Goal: Information Seeking & Learning: Learn about a topic

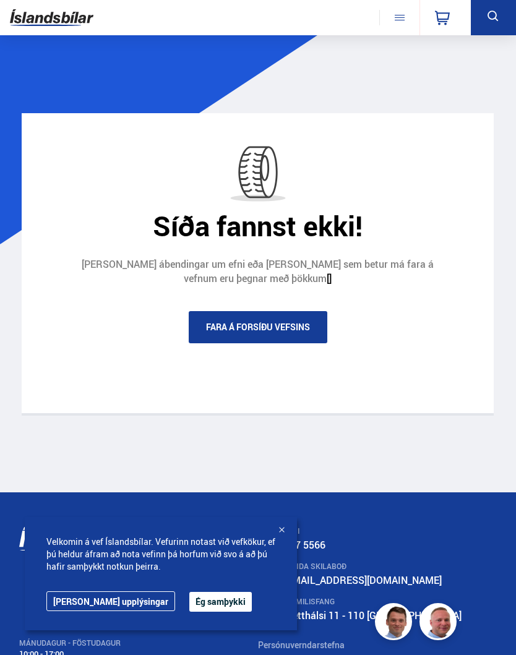
click at [282, 330] on link "Fara á forsíðu vefsins" at bounding box center [258, 327] width 139 height 32
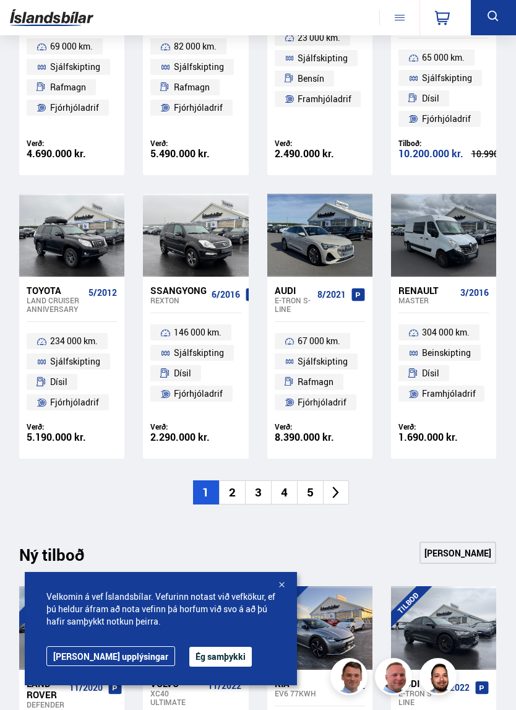
scroll to position [996, 0]
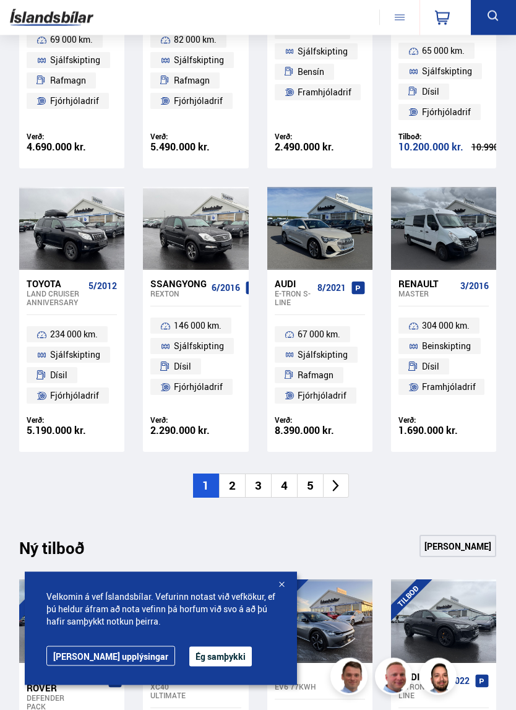
click at [229, 474] on li "2" at bounding box center [232, 486] width 26 height 24
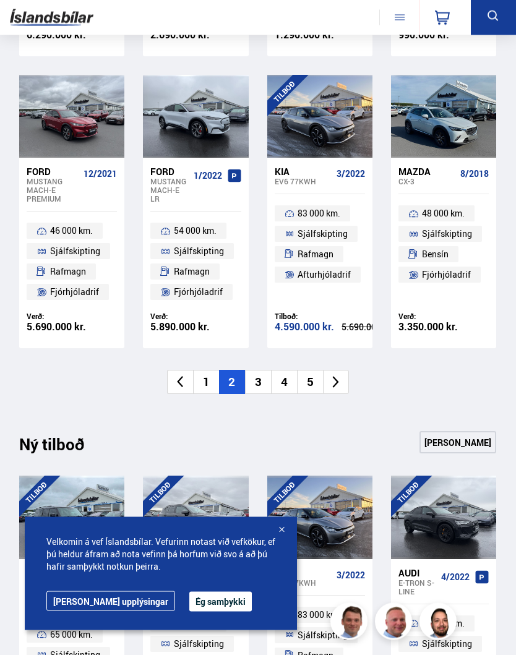
scroll to position [1073, 0]
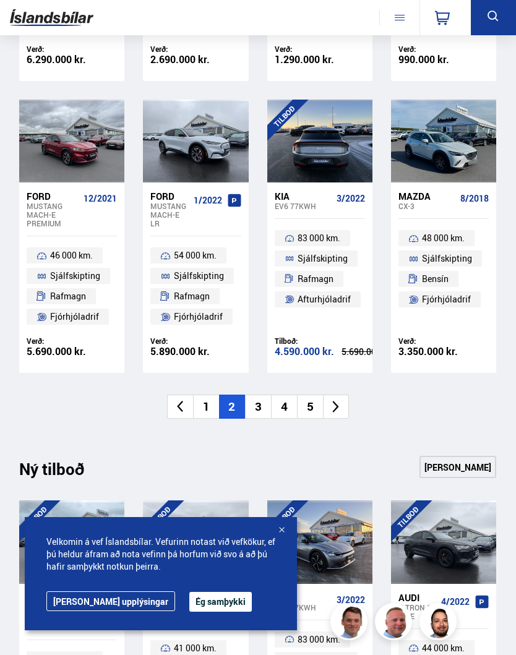
click at [334, 194] on div "Kia EV6 77KWH" at bounding box center [306, 201] width 62 height 20
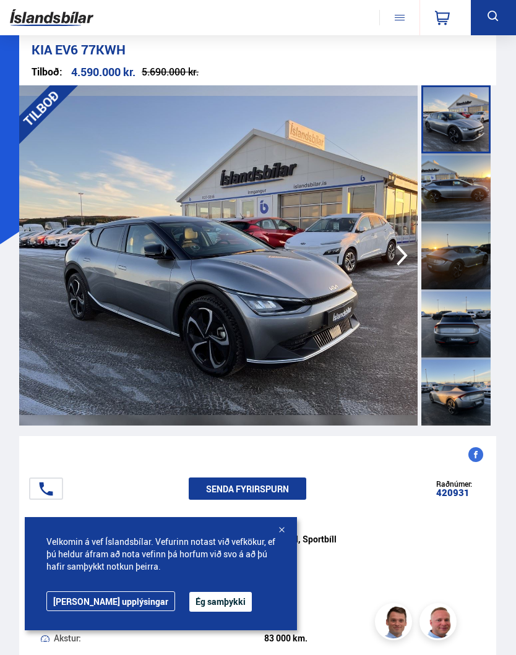
click at [400, 262] on icon "button" at bounding box center [402, 256] width 11 height 20
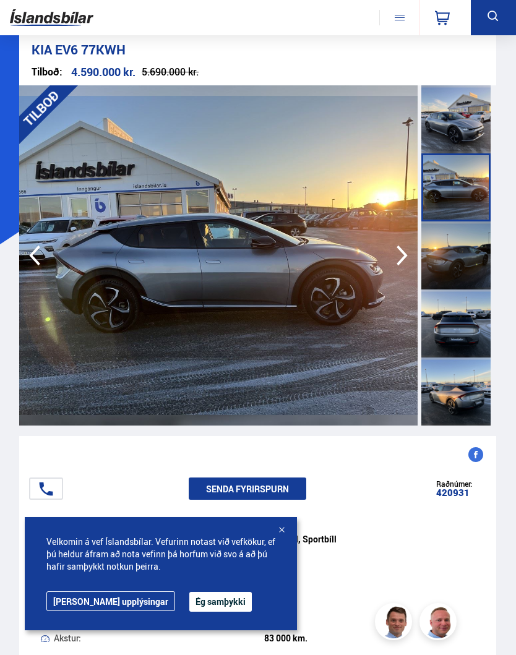
click at [398, 259] on icon "button" at bounding box center [402, 256] width 25 height 30
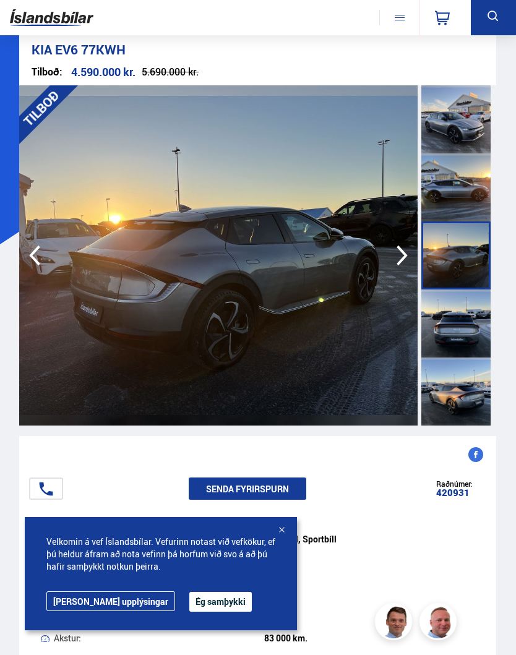
click at [396, 264] on icon "button" at bounding box center [402, 256] width 25 height 30
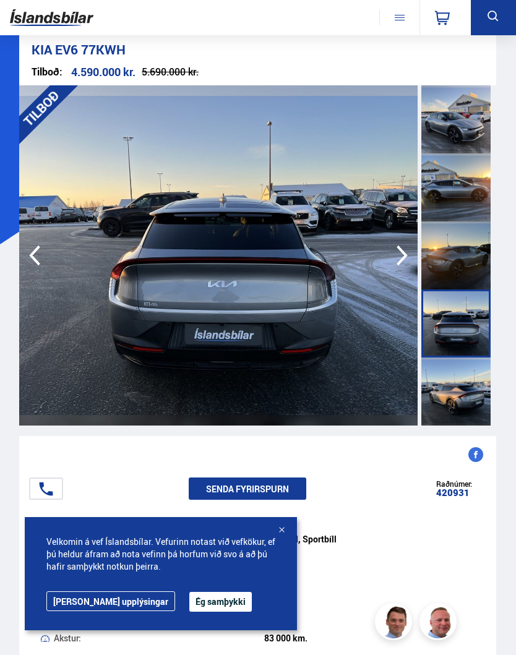
click at [396, 266] on icon "button" at bounding box center [402, 256] width 25 height 30
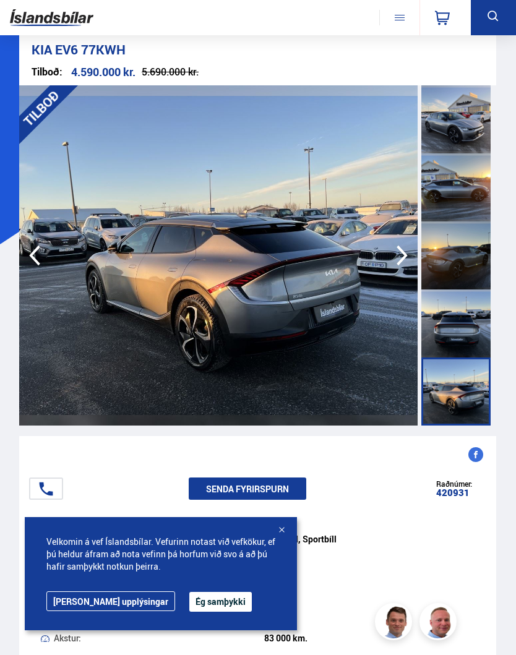
click at [397, 264] on icon "button" at bounding box center [402, 256] width 25 height 30
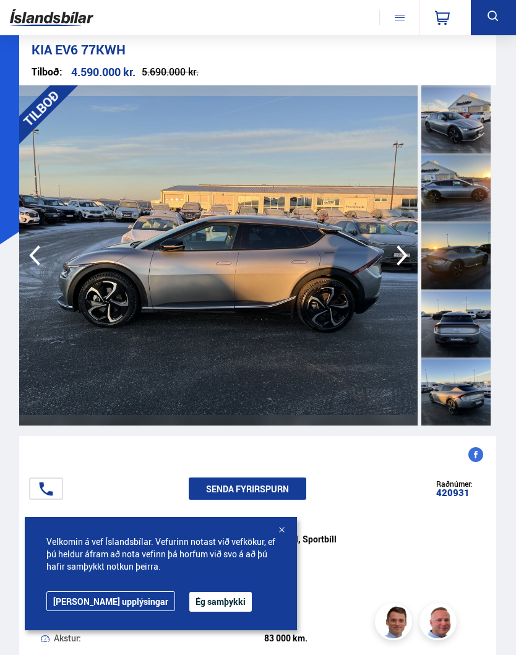
click at [399, 261] on icon "button" at bounding box center [402, 256] width 25 height 30
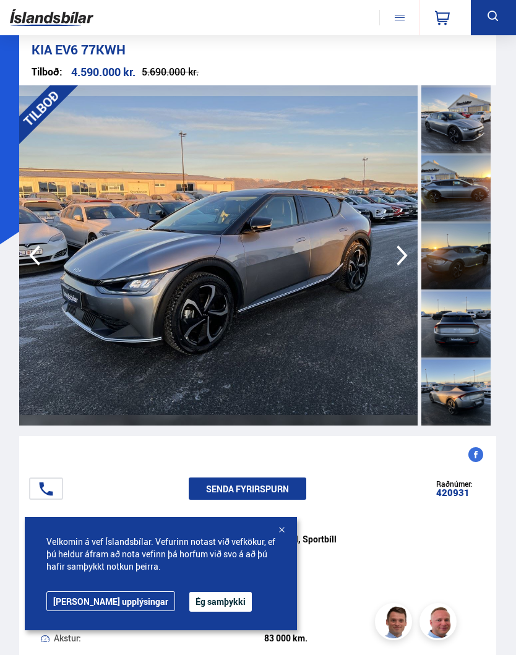
click at [403, 258] on icon "button" at bounding box center [402, 256] width 11 height 20
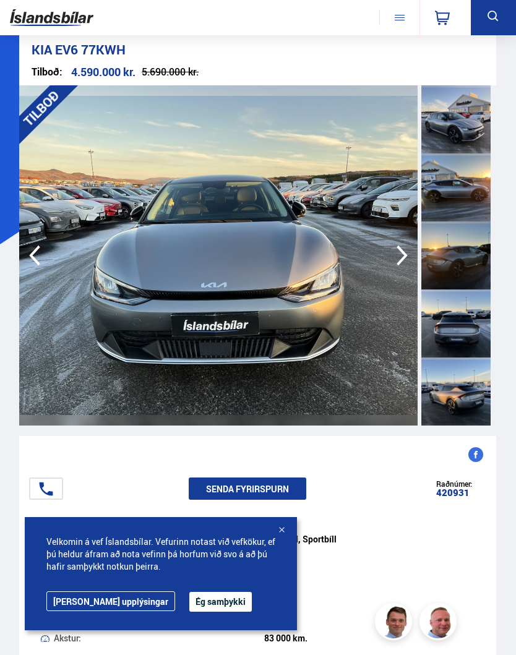
click at [401, 259] on icon "button" at bounding box center [402, 256] width 11 height 20
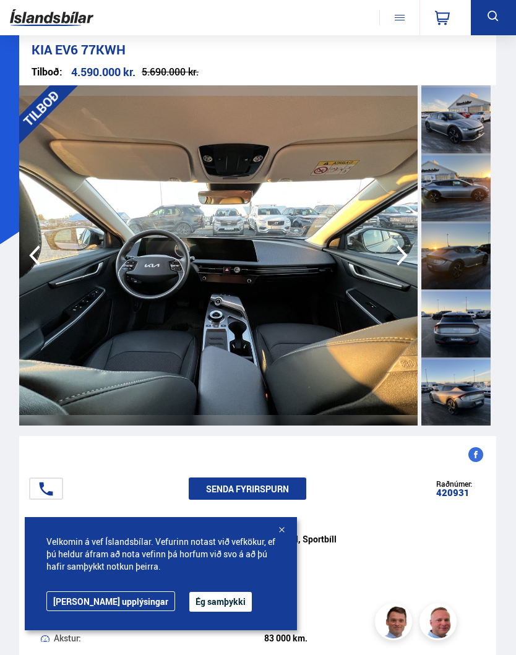
click at [404, 259] on icon "button" at bounding box center [402, 256] width 25 height 30
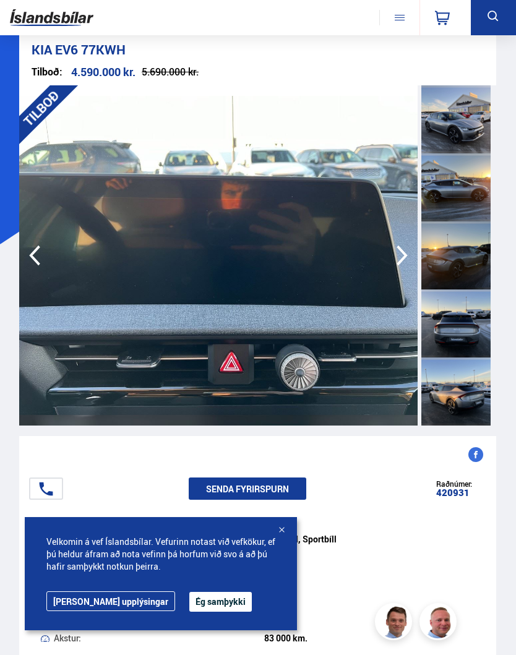
click at [404, 261] on icon "button" at bounding box center [402, 256] width 25 height 30
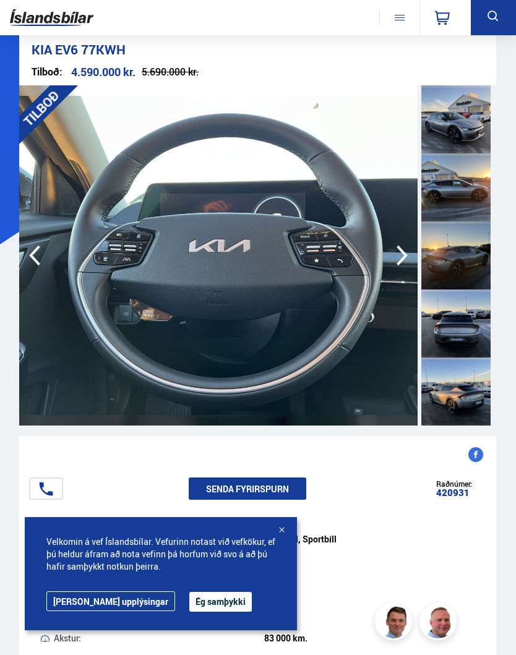
click at [405, 260] on icon "button" at bounding box center [402, 256] width 25 height 30
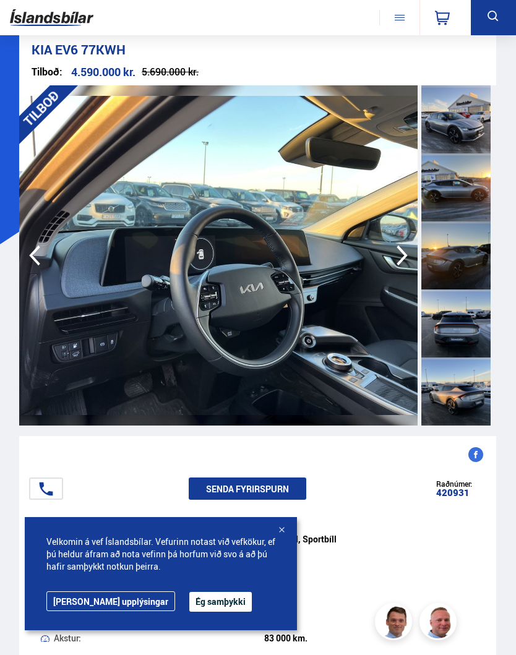
click at [405, 262] on icon "button" at bounding box center [402, 256] width 25 height 30
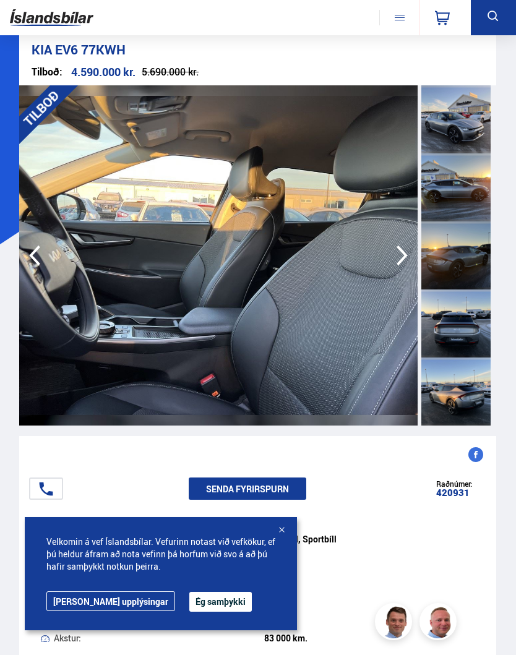
click at [405, 262] on icon "button" at bounding box center [402, 256] width 25 height 30
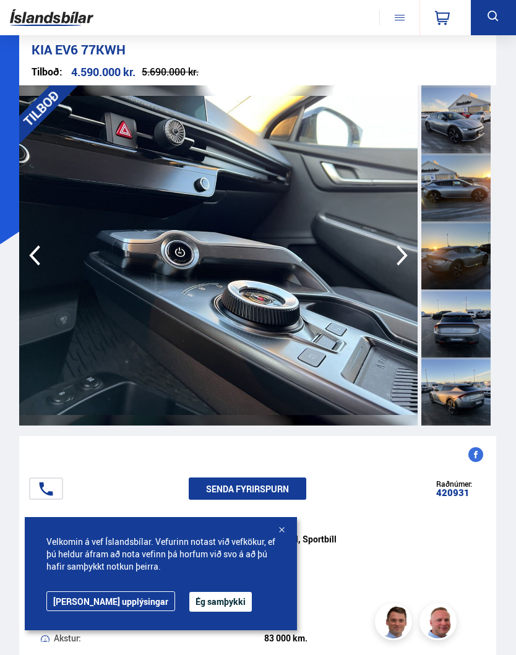
click at [403, 264] on icon "button" at bounding box center [402, 256] width 25 height 30
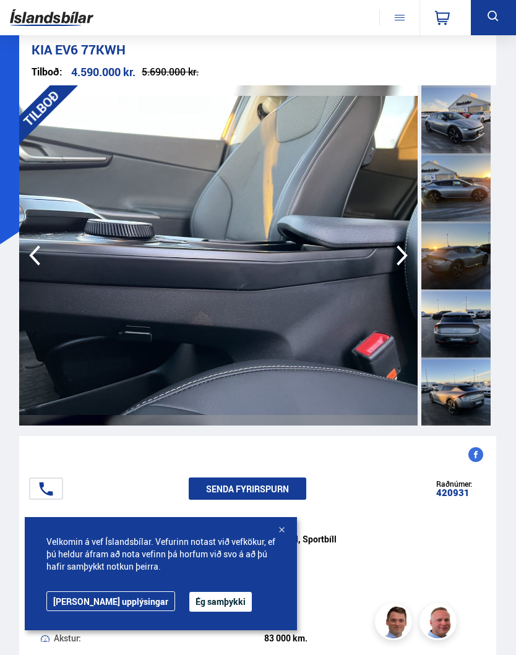
click at [405, 264] on icon "button" at bounding box center [402, 256] width 25 height 30
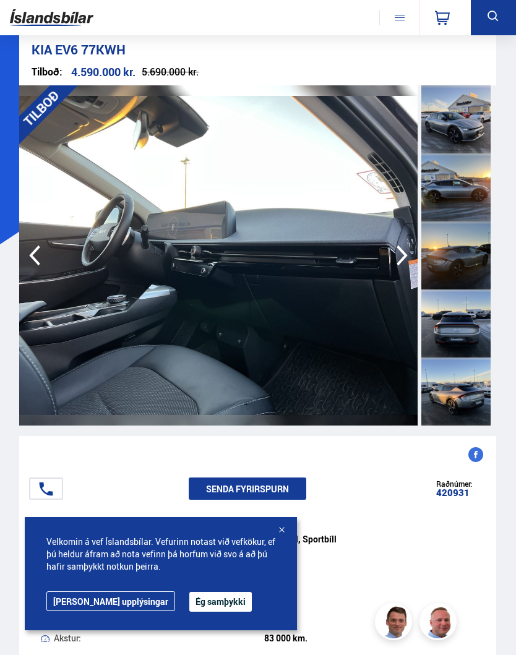
click at [406, 264] on icon "button" at bounding box center [402, 256] width 25 height 30
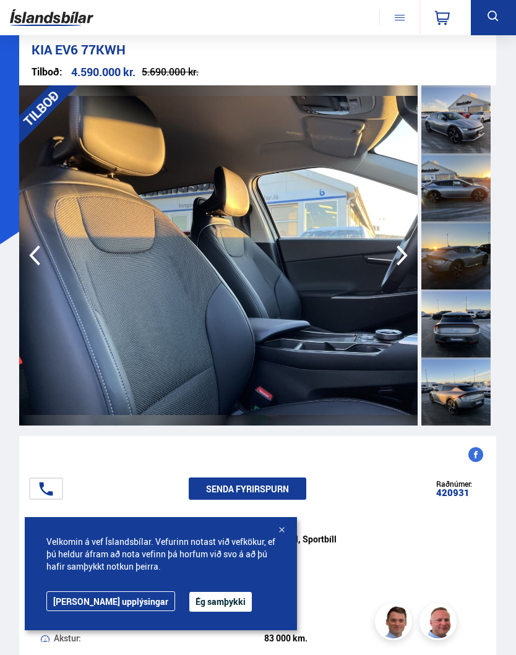
click at [405, 264] on icon "button" at bounding box center [402, 256] width 25 height 30
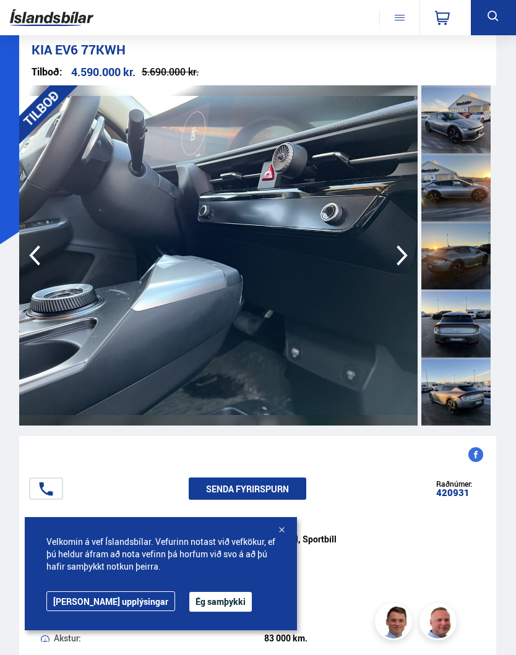
click at [405, 263] on icon "button" at bounding box center [402, 256] width 25 height 30
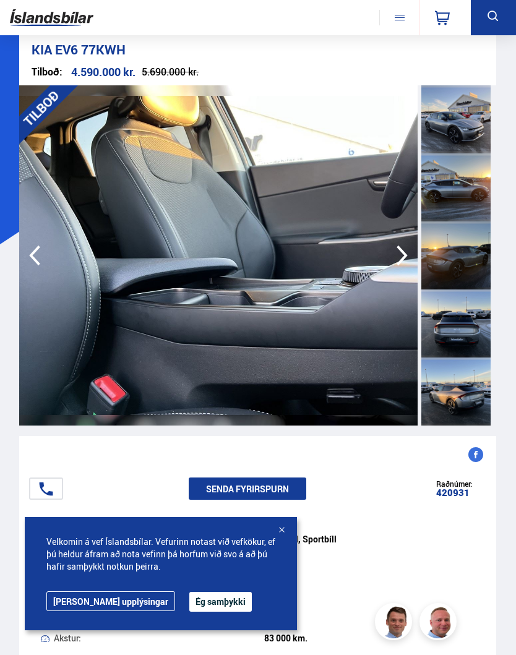
click at [407, 262] on icon "button" at bounding box center [402, 256] width 25 height 30
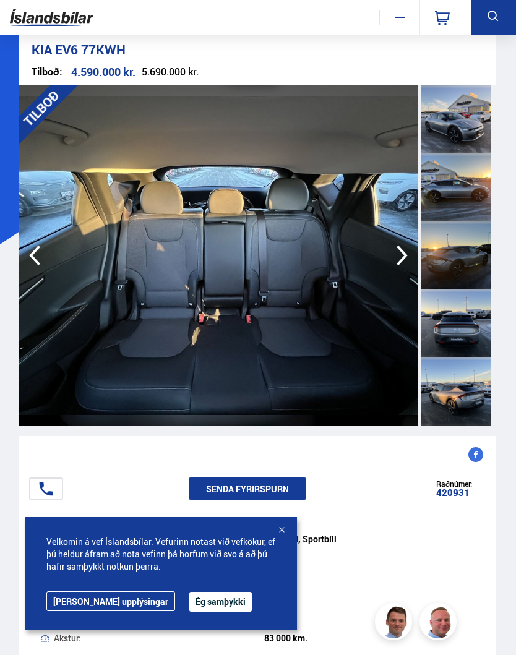
click at [407, 262] on icon "button" at bounding box center [402, 256] width 25 height 30
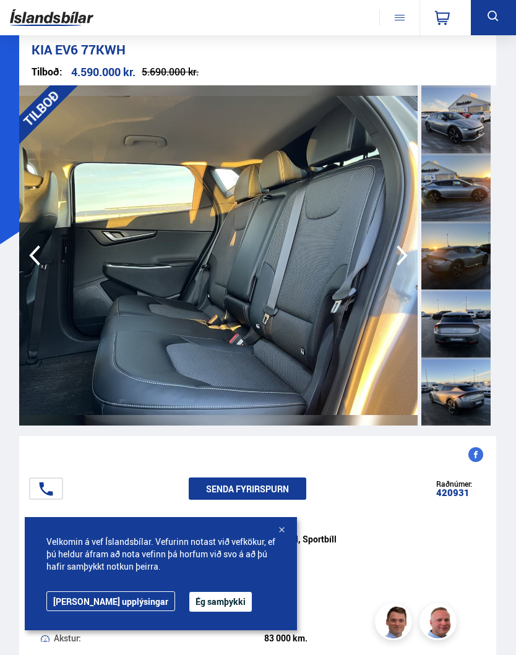
click at [407, 261] on icon "button" at bounding box center [402, 256] width 25 height 30
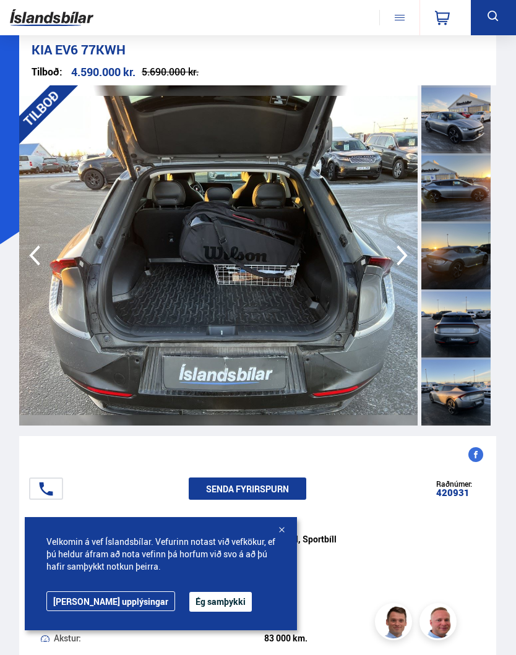
click at [410, 260] on icon "button" at bounding box center [402, 256] width 25 height 30
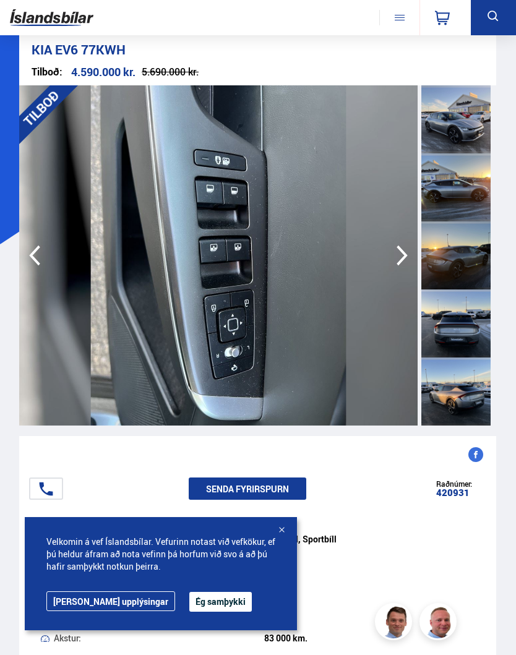
click at [412, 259] on icon "button" at bounding box center [402, 256] width 25 height 30
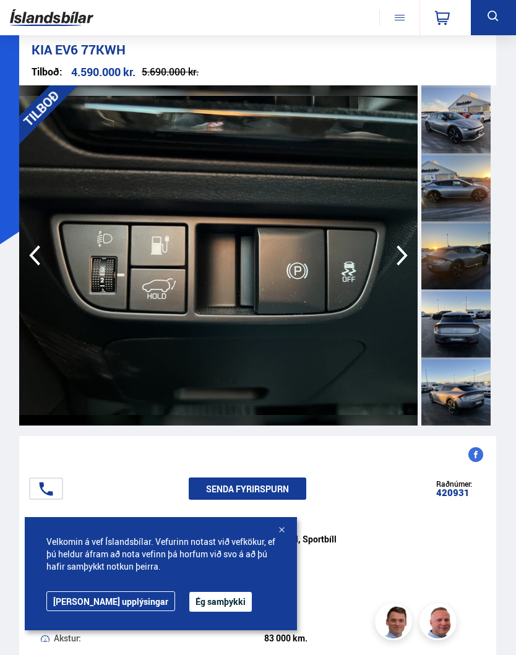
click at [410, 262] on icon "button" at bounding box center [402, 256] width 25 height 30
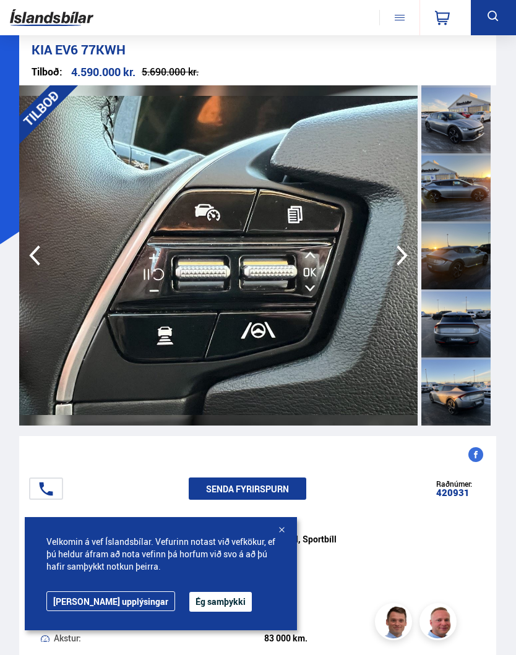
click at [410, 261] on icon "button" at bounding box center [402, 256] width 25 height 30
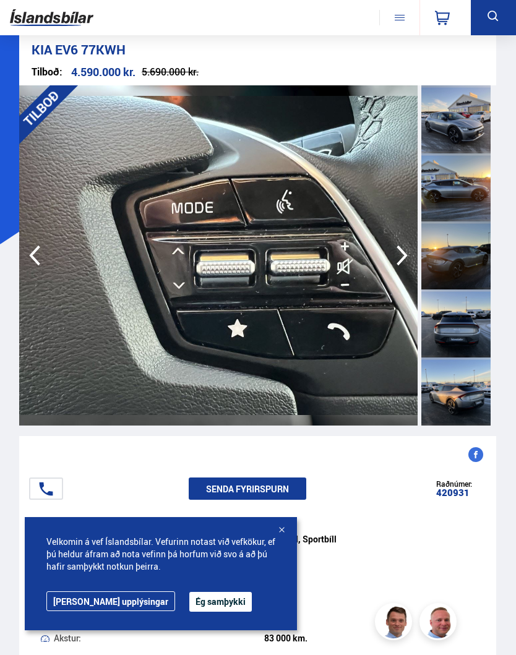
click at [410, 261] on icon "button" at bounding box center [402, 256] width 25 height 30
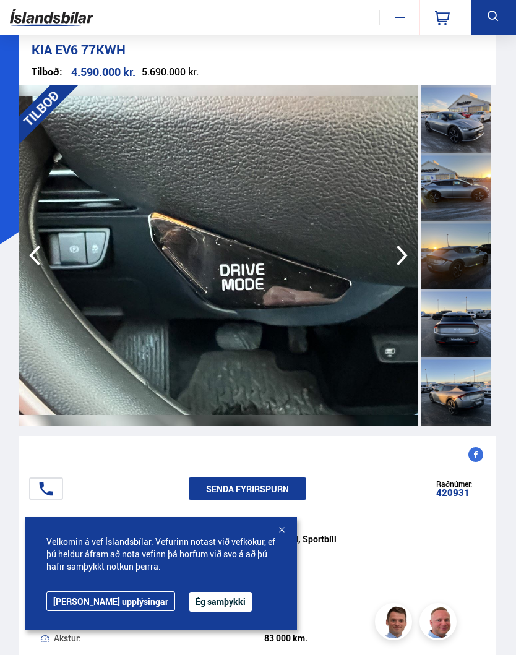
click at [410, 259] on icon "button" at bounding box center [402, 256] width 25 height 30
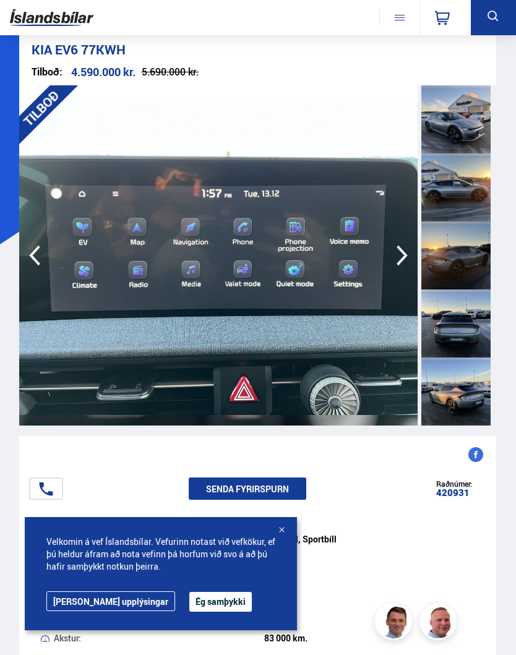
click at [409, 261] on icon "button" at bounding box center [402, 256] width 25 height 30
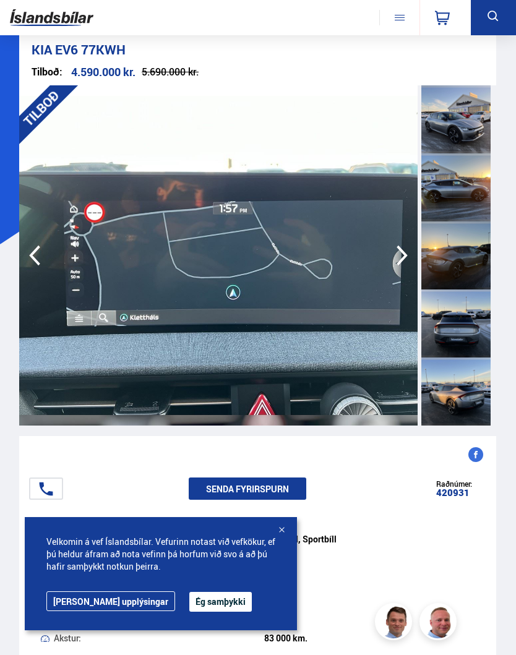
click at [414, 258] on icon "button" at bounding box center [402, 256] width 25 height 30
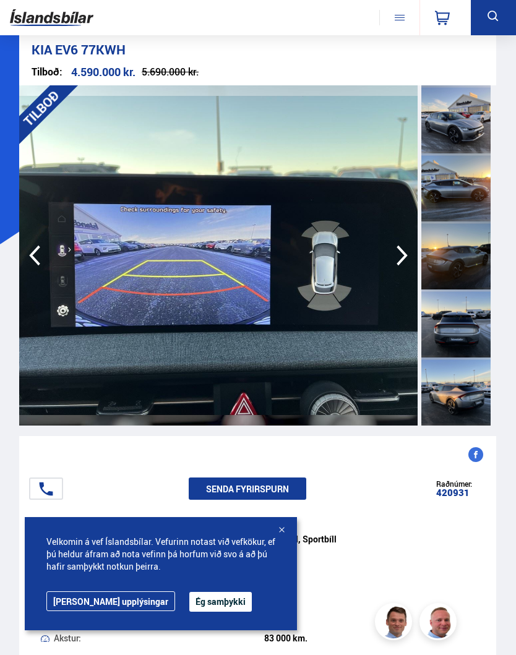
click at [412, 260] on icon "button" at bounding box center [402, 256] width 25 height 30
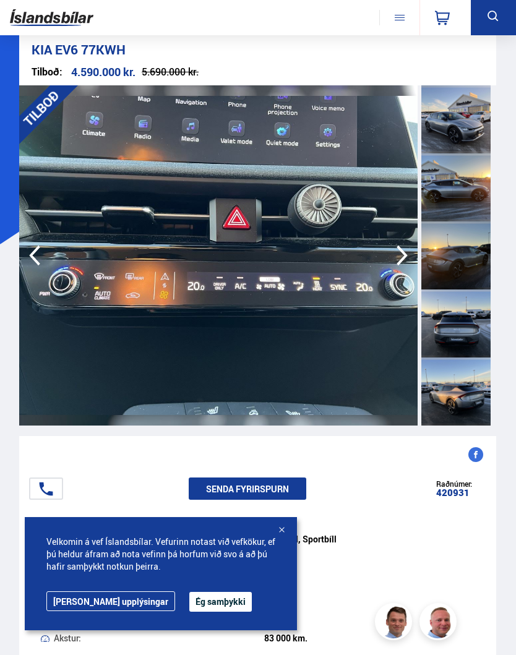
click at [415, 260] on img at bounding box center [218, 255] width 399 height 340
